Goal: Transaction & Acquisition: Book appointment/travel/reservation

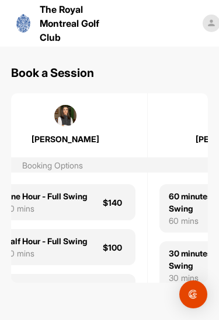
scroll to position [0, 681]
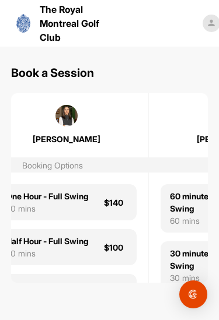
click at [31, 247] on div "Half Hour - Full Swing" at bounding box center [47, 241] width 82 height 12
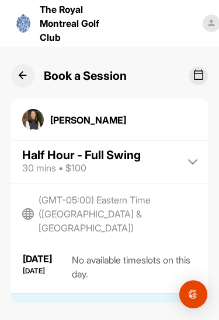
scroll to position [6, 0]
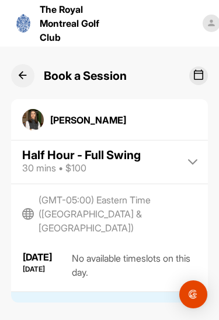
click at [17, 82] on button at bounding box center [22, 75] width 23 height 23
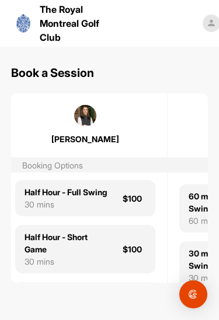
scroll to position [44, 0]
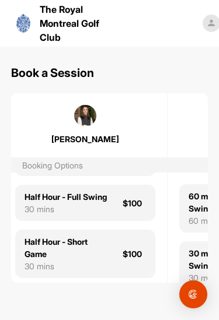
click at [36, 203] on div "Half Hour - Full Swing" at bounding box center [65, 197] width 82 height 12
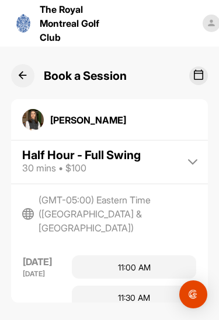
scroll to position [542, 0]
click at [114, 254] on div "11:00 AM" at bounding box center [134, 265] width 125 height 23
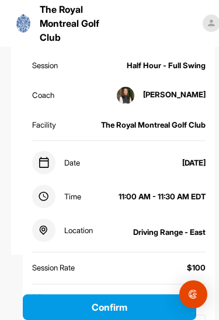
scroll to position [127, 0]
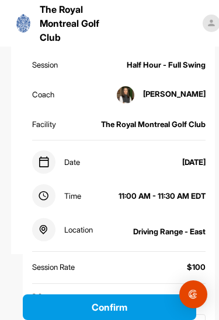
click at [92, 310] on button "Confirm" at bounding box center [110, 307] width 174 height 26
